Goal: Task Accomplishment & Management: Use online tool/utility

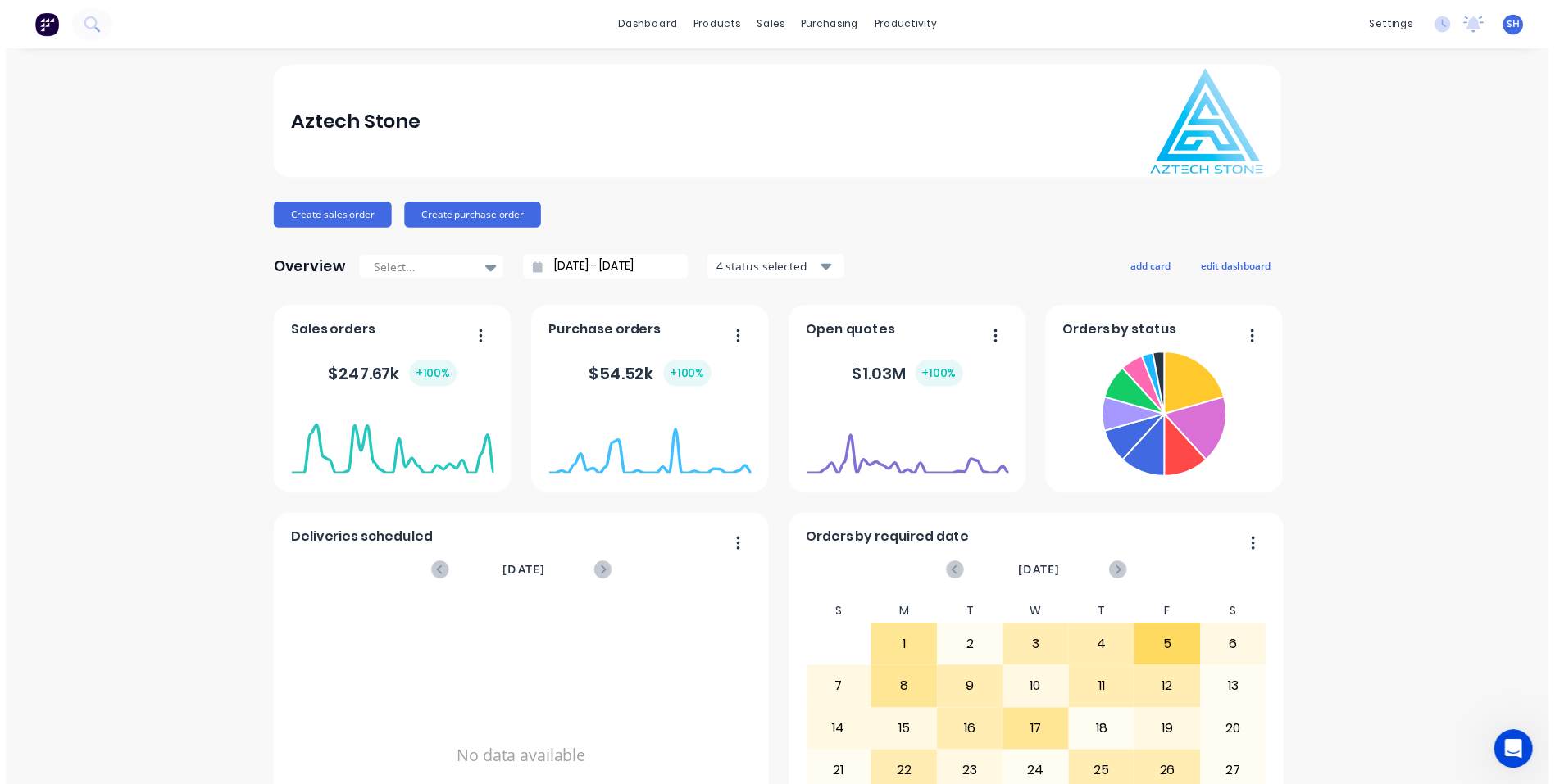
scroll to position [3, 0]
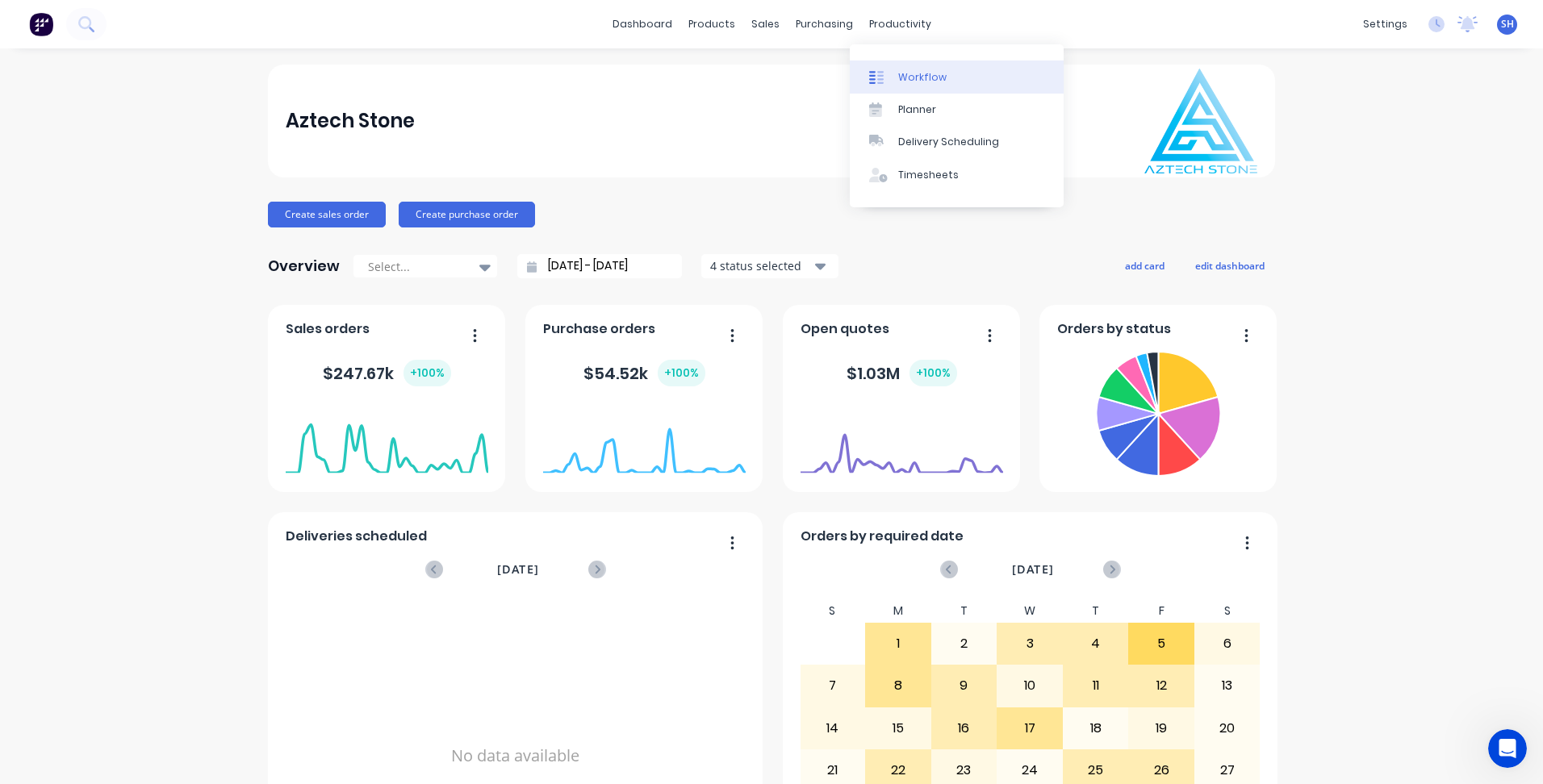
click at [912, 69] on link "Workflow" at bounding box center [956, 76] width 214 height 33
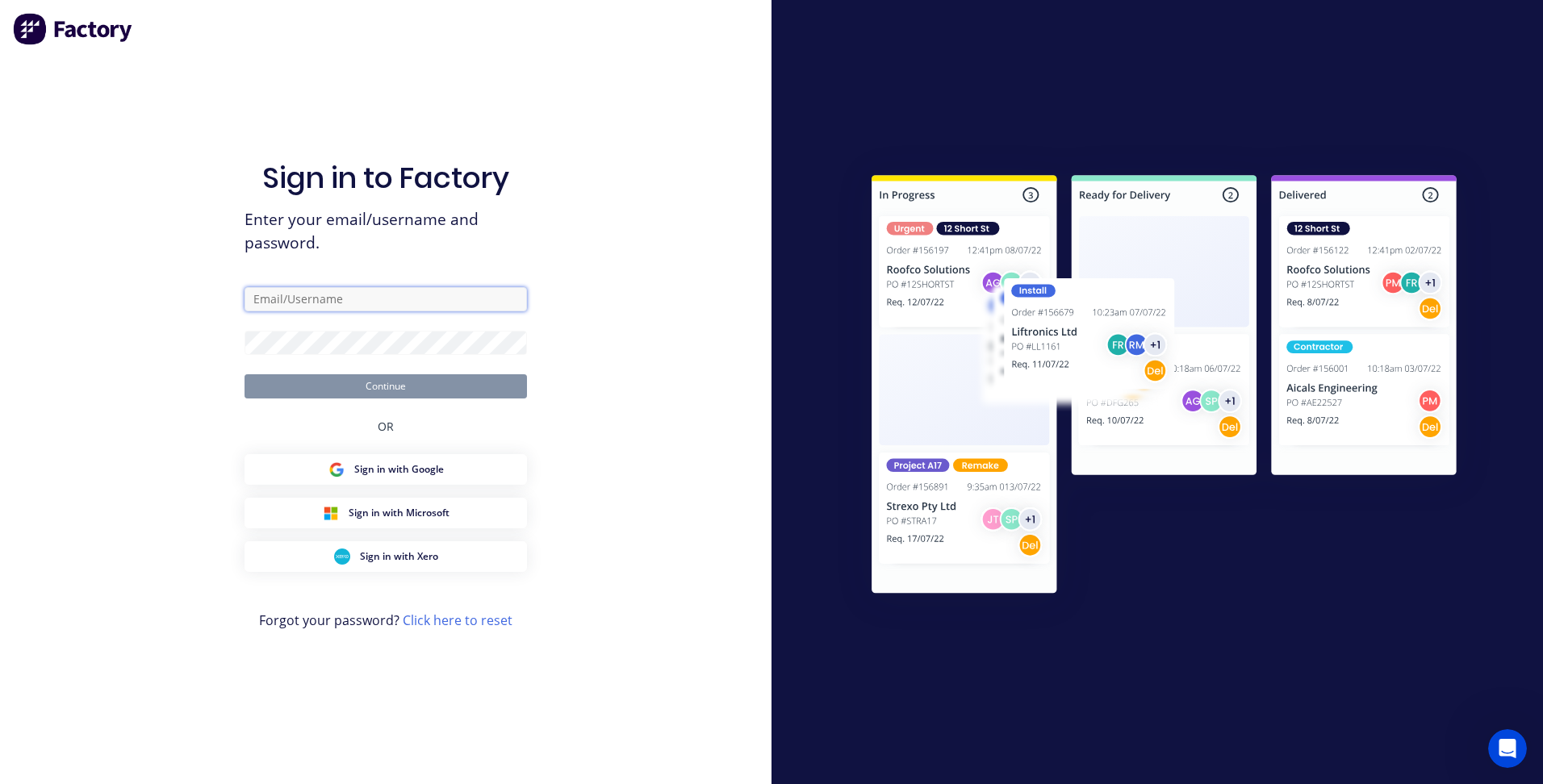
type input "[EMAIL_ADDRESS][DOMAIN_NAME]"
click at [362, 388] on button "Continue" at bounding box center [385, 387] width 282 height 25
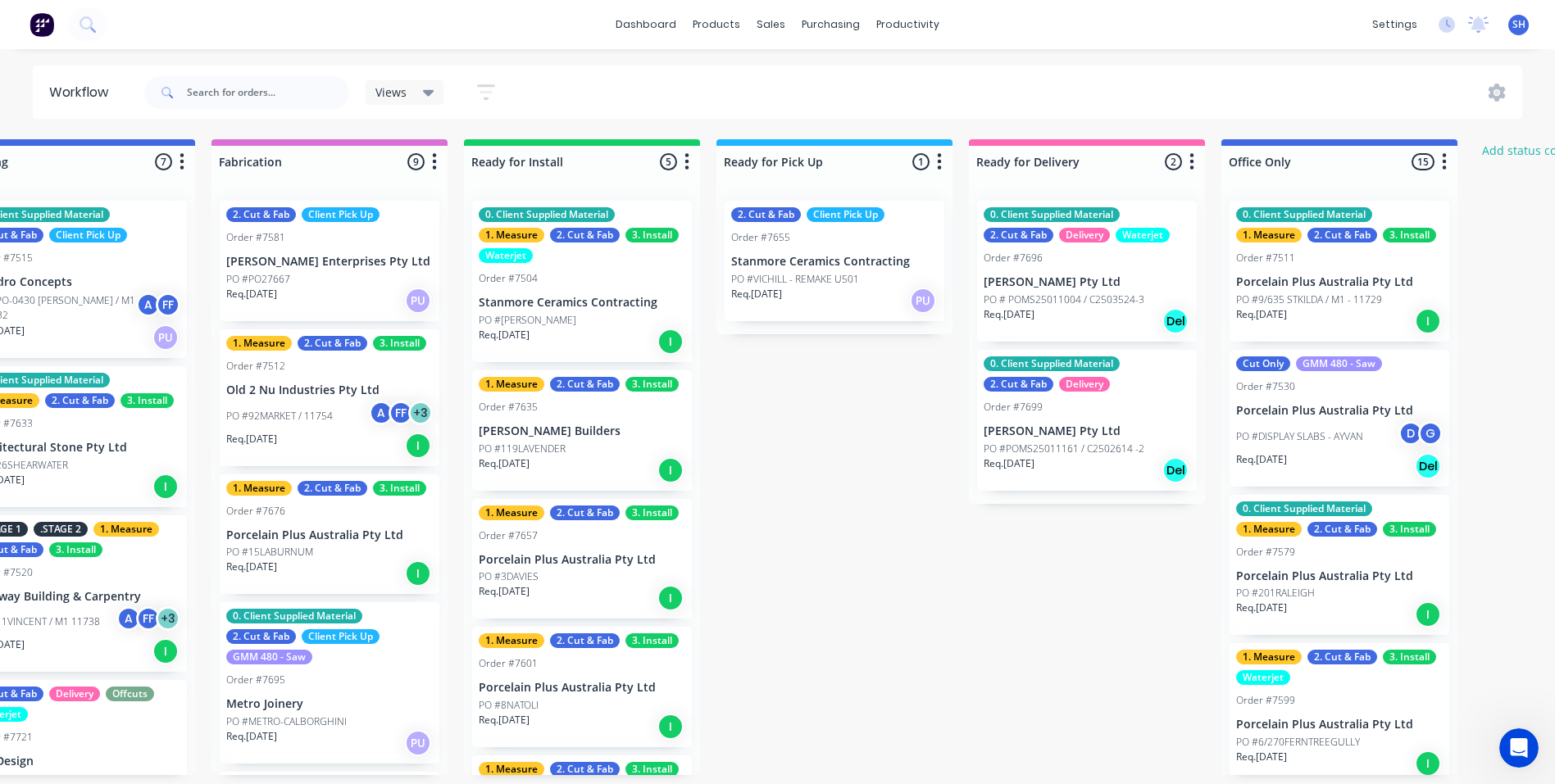
scroll to position [0, 1358]
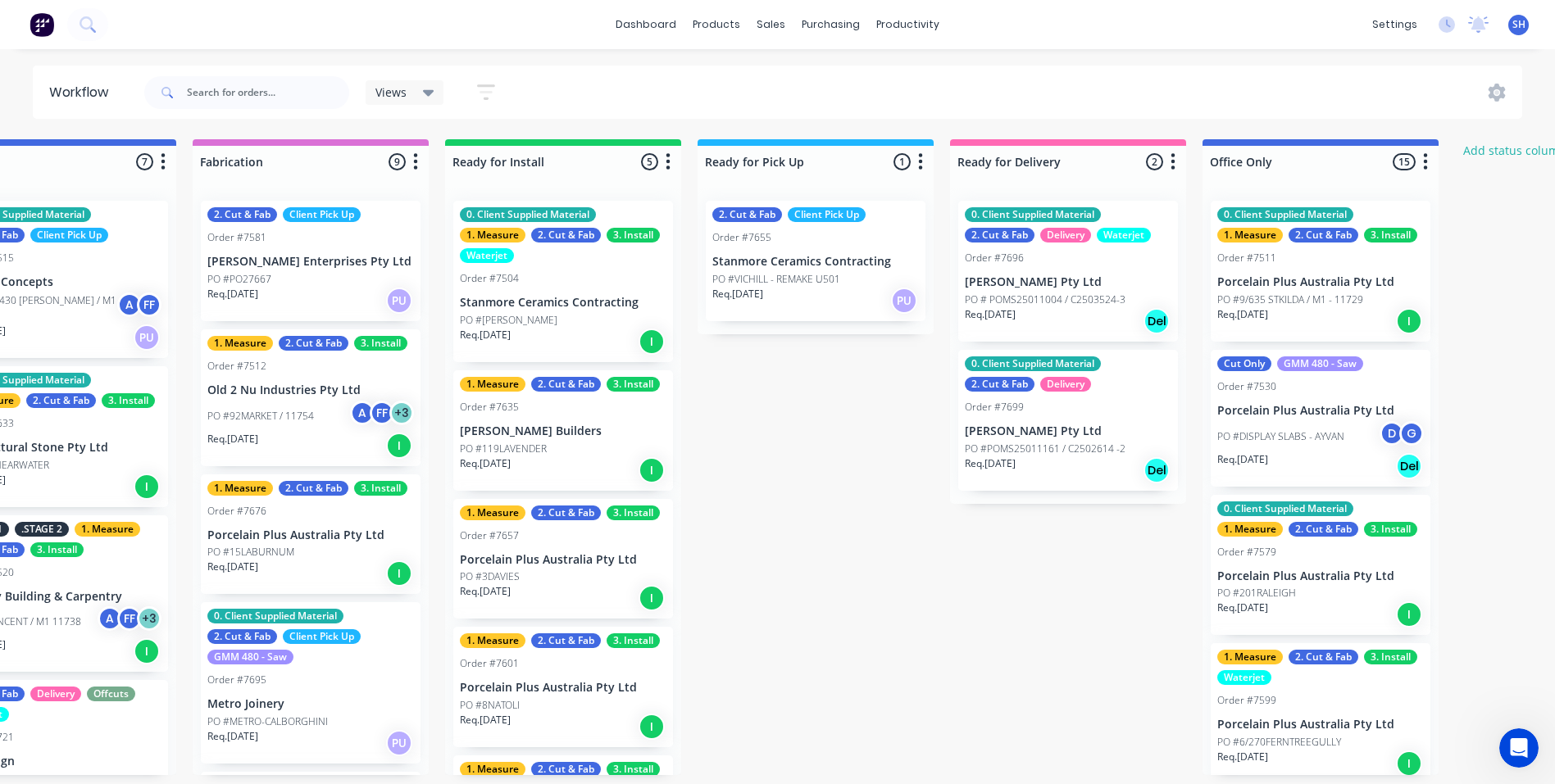
click at [1164, 775] on div "Submitted 13 Status colour #273444 hex #273444 Save Cancel Summaries Total orde…" at bounding box center [234, 457] width 3209 height 636
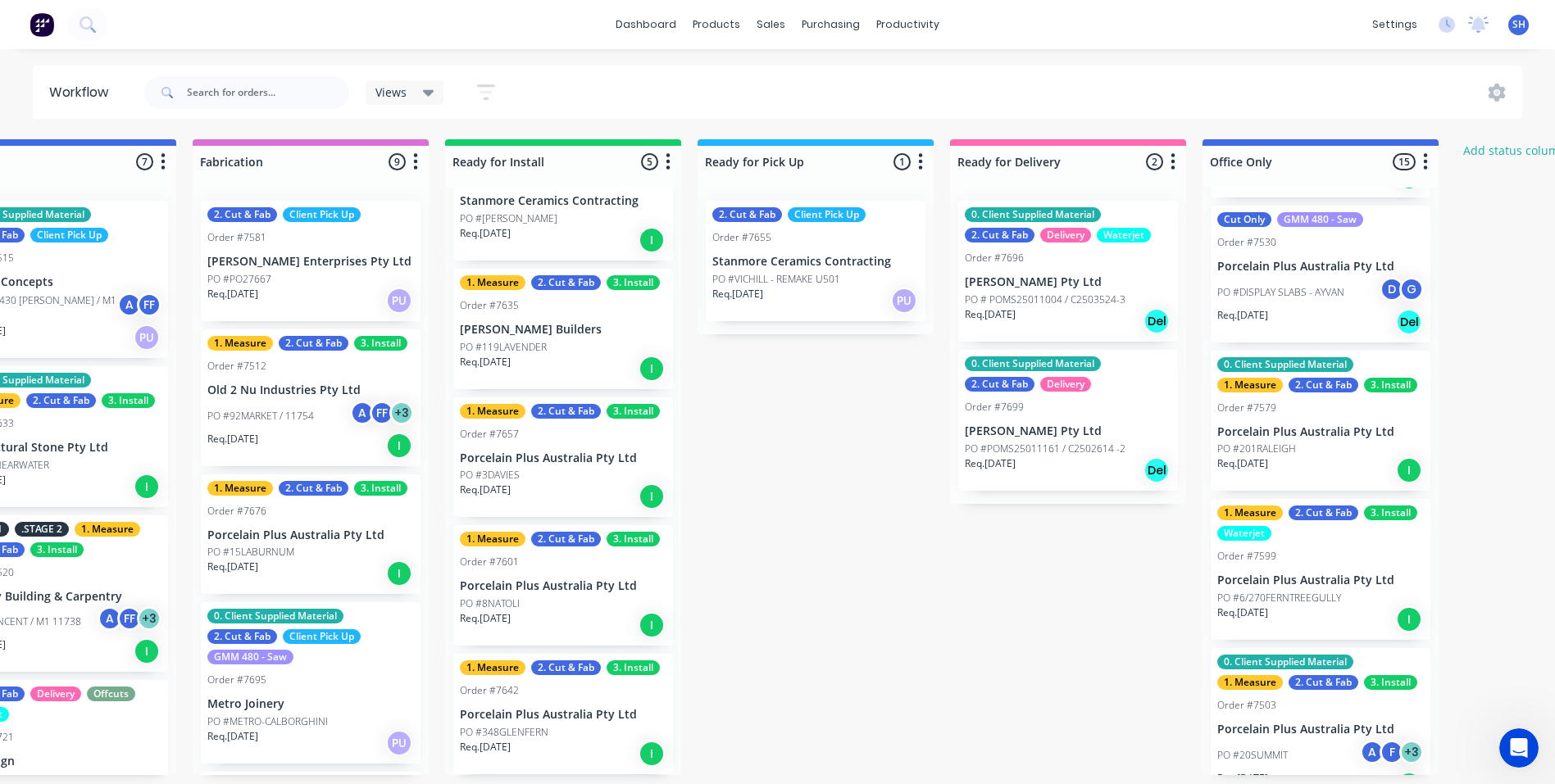
scroll to position [0, 0]
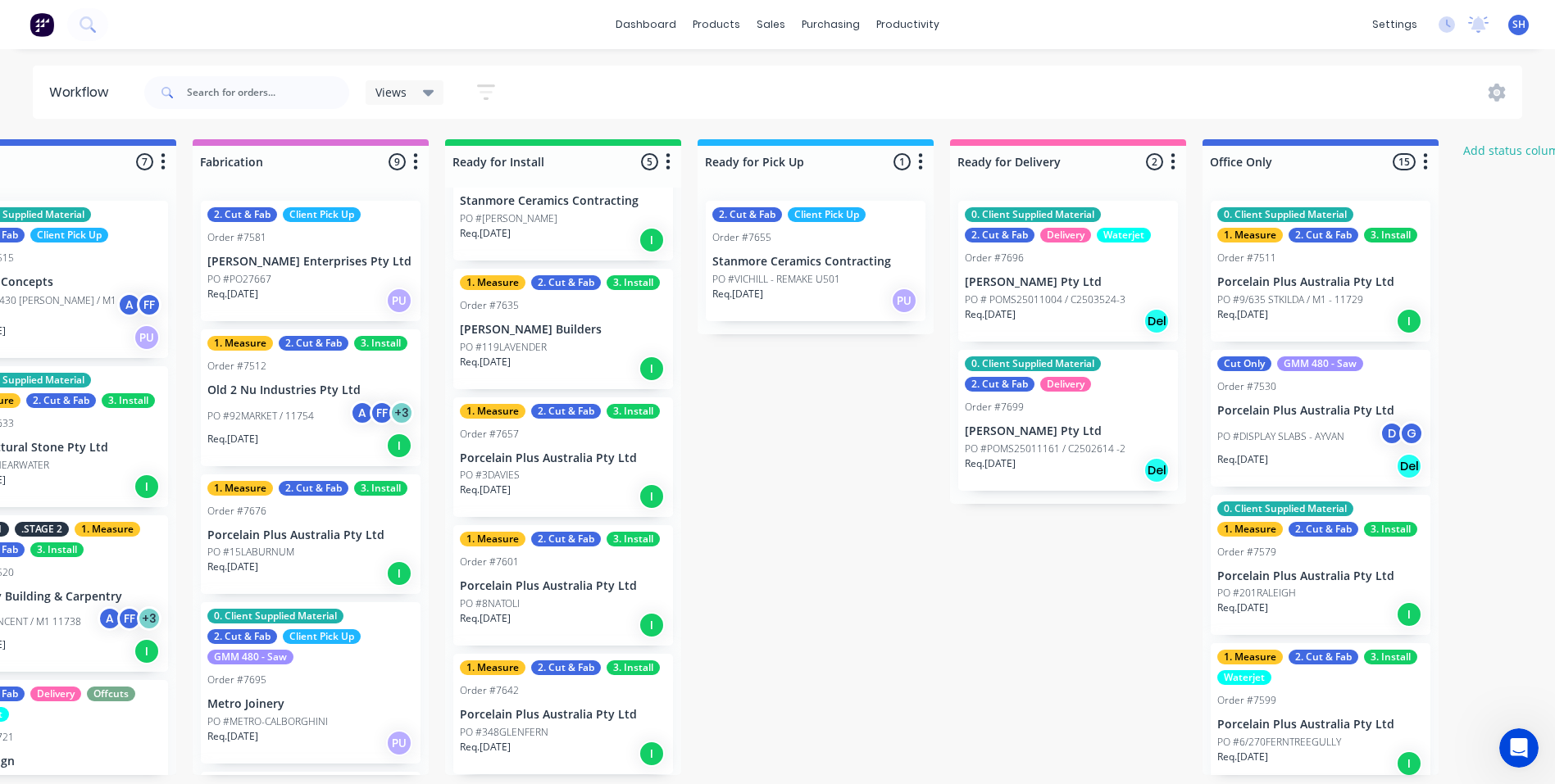
click at [1325, 300] on p "PO #9/635 STKILDA / M1 - 11729" at bounding box center [1290, 300] width 146 height 15
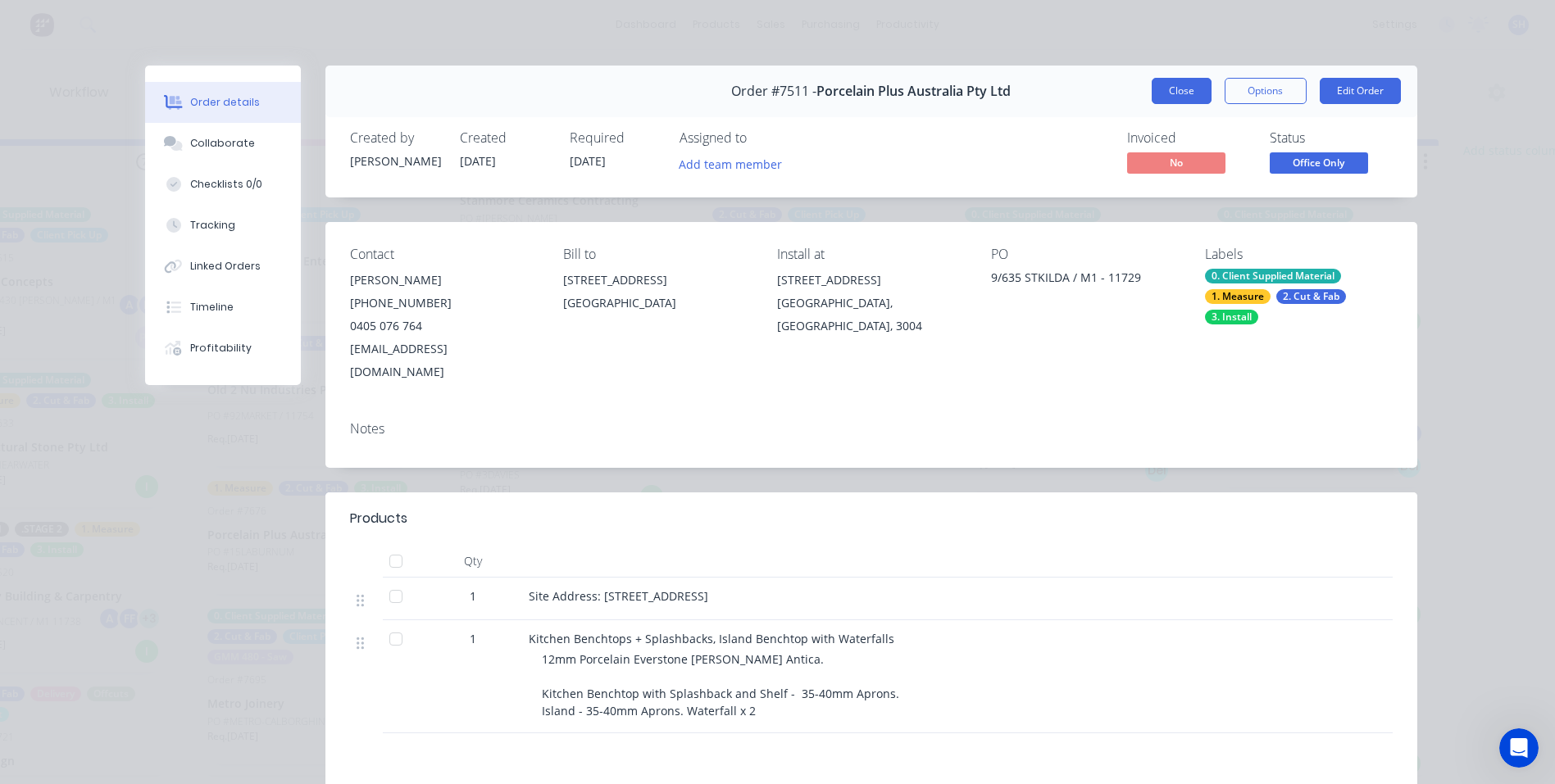
click at [1172, 94] on button "Close" at bounding box center [1181, 90] width 60 height 26
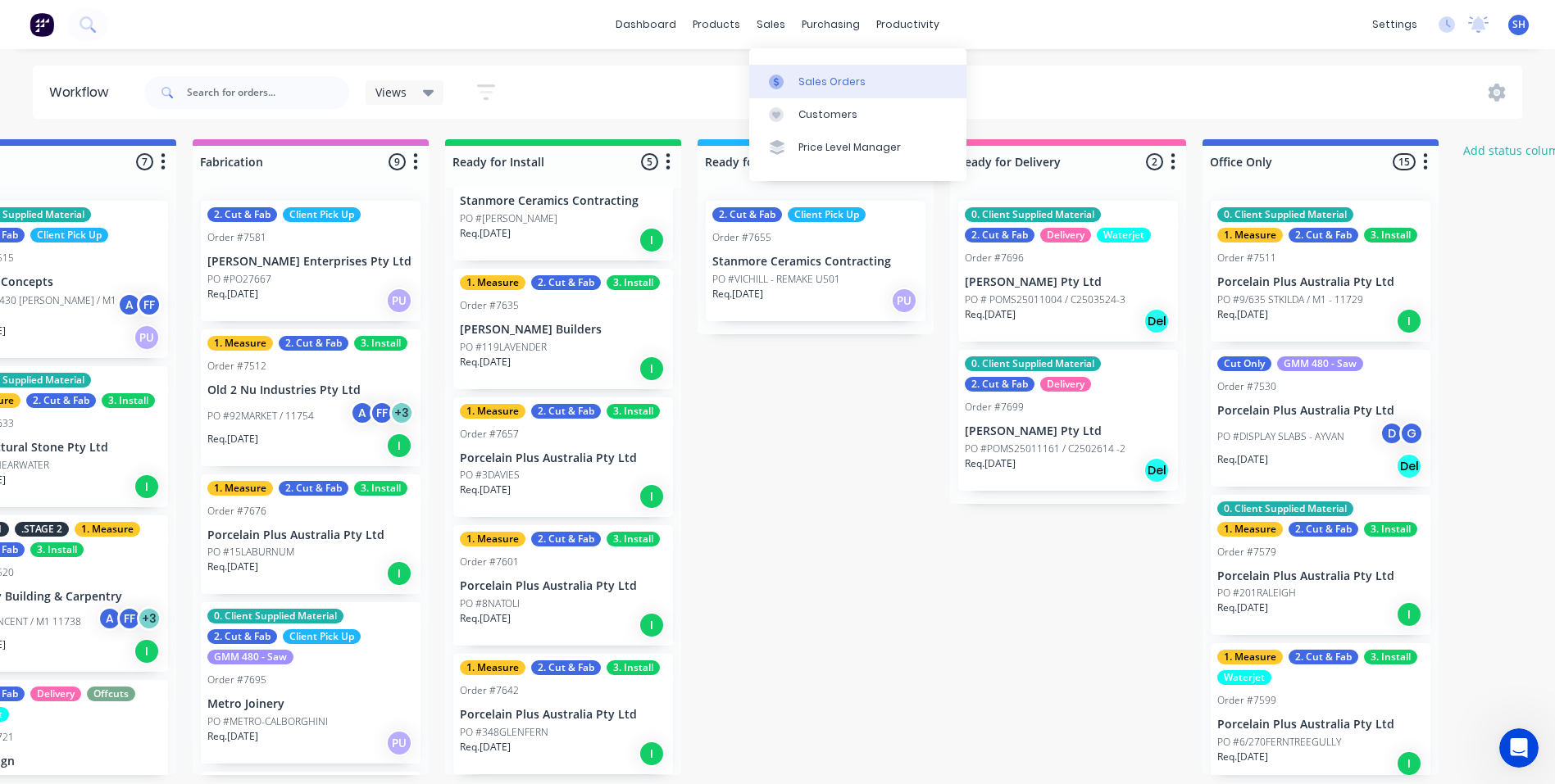
click at [798, 77] on div "Sales Orders" at bounding box center [832, 82] width 67 height 15
